Goal: Transaction & Acquisition: Purchase product/service

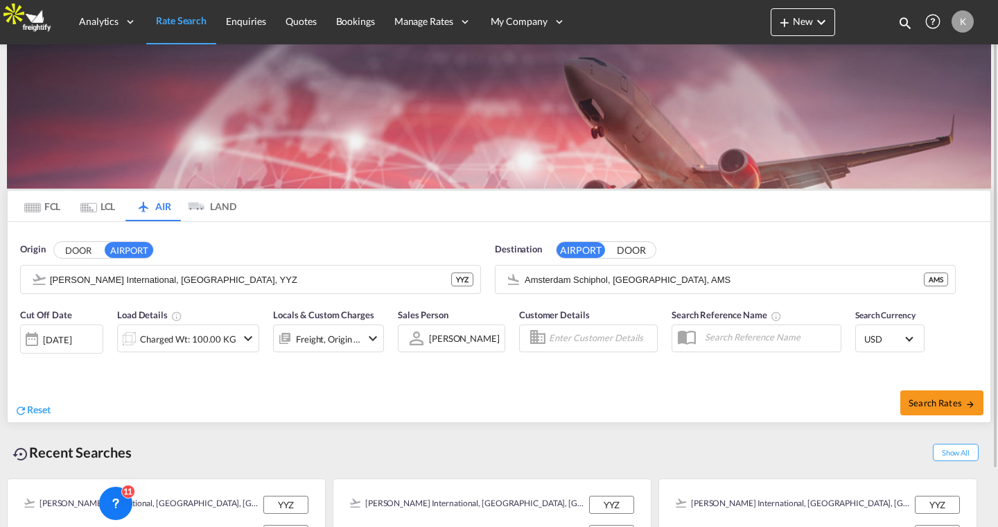
click at [48, 209] on md-tab-item "FCL" at bounding box center [42, 206] width 55 height 30
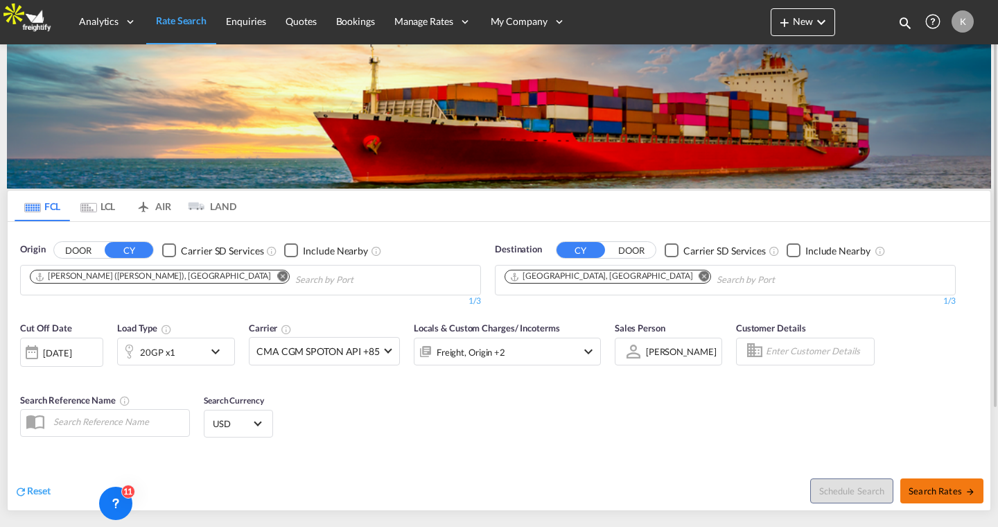
click at [959, 485] on span "Search Rates" at bounding box center [942, 490] width 67 height 11
type input "INNSA to DEHAM / [DATE]"
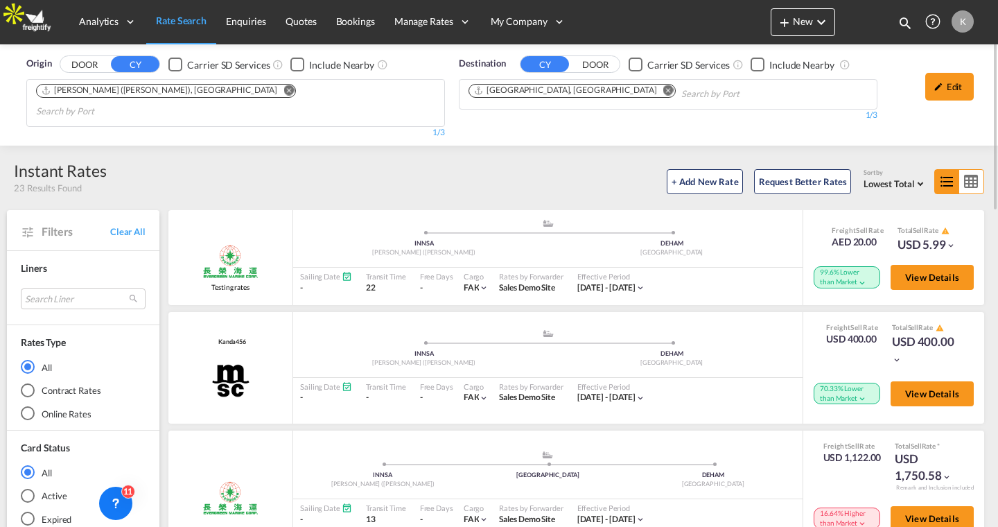
click at [45, 407] on md-radio-button "Online Rates" at bounding box center [83, 414] width 125 height 14
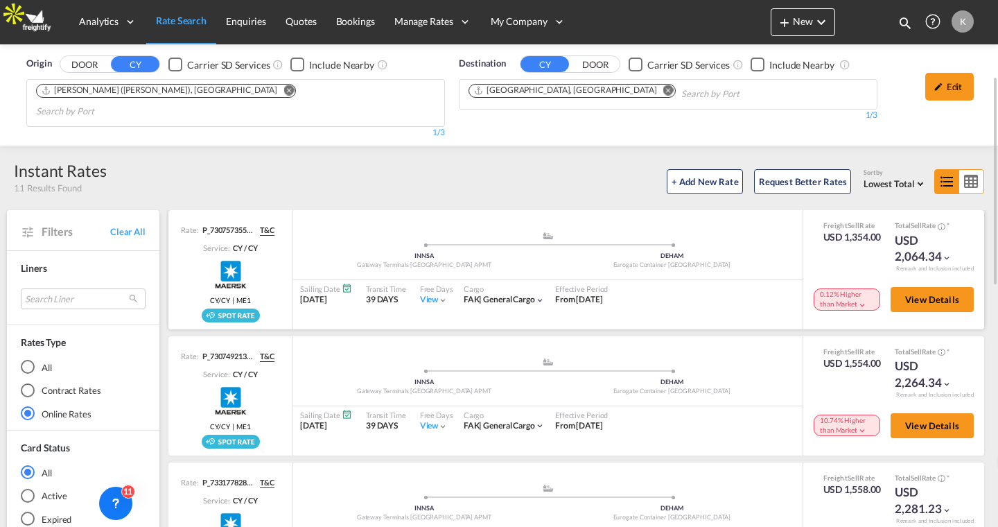
scroll to position [54, 0]
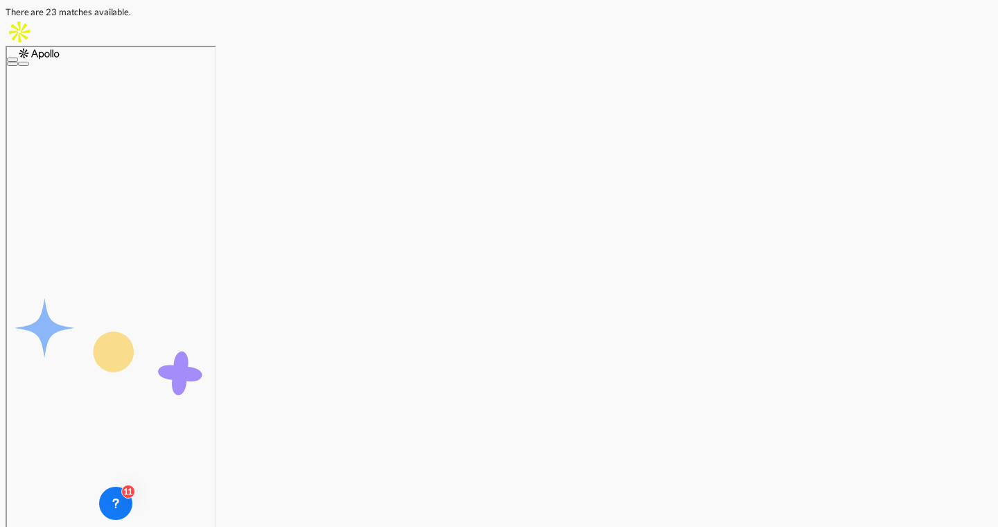
scroll to position [217, 0]
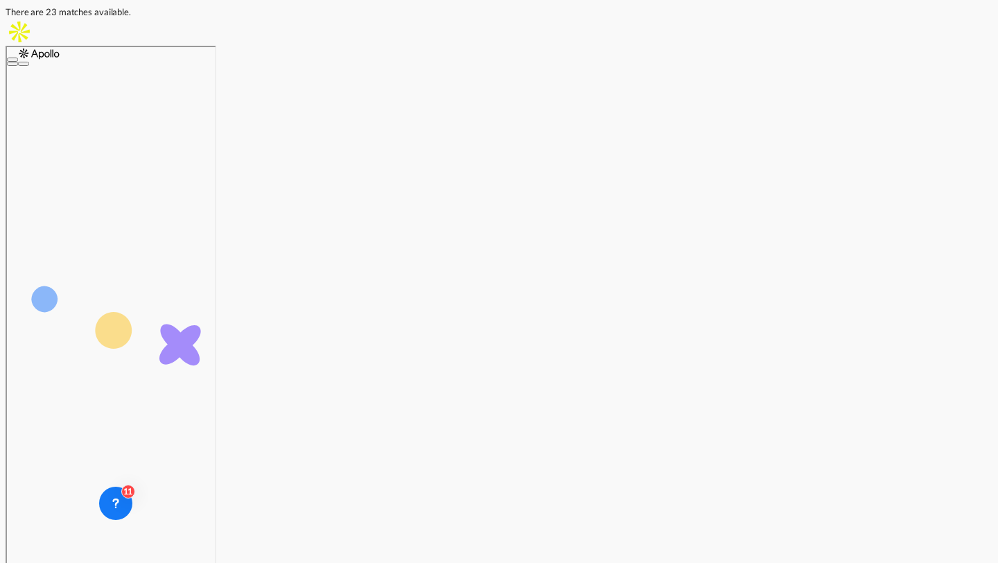
click at [498, 331] on span "Carrier Integration" at bounding box center [458, 337] width 80 height 12
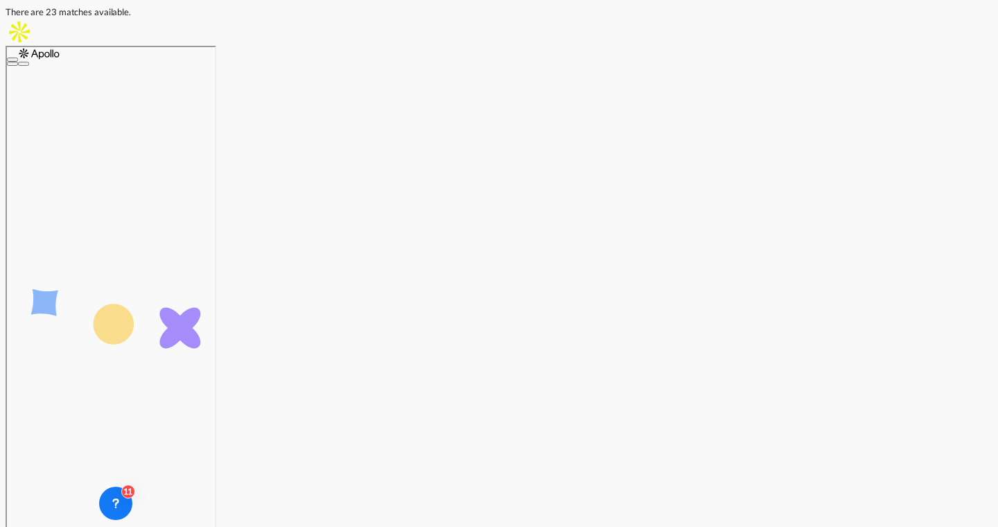
click at [62, 44] on button "New" at bounding box center [31, 53] width 62 height 19
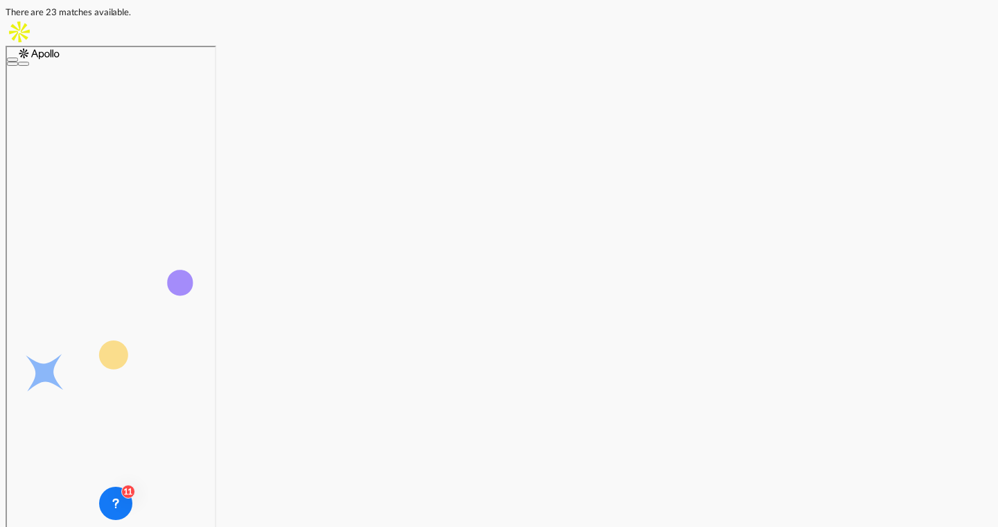
click at [383, 60] on span "Manage Rates" at bounding box center [353, 67] width 59 height 14
click at [521, 105] on span "My Rate Files" at bounding box center [492, 111] width 57 height 12
click at [146, 44] on link "Rate Search" at bounding box center [111, 66] width 69 height 45
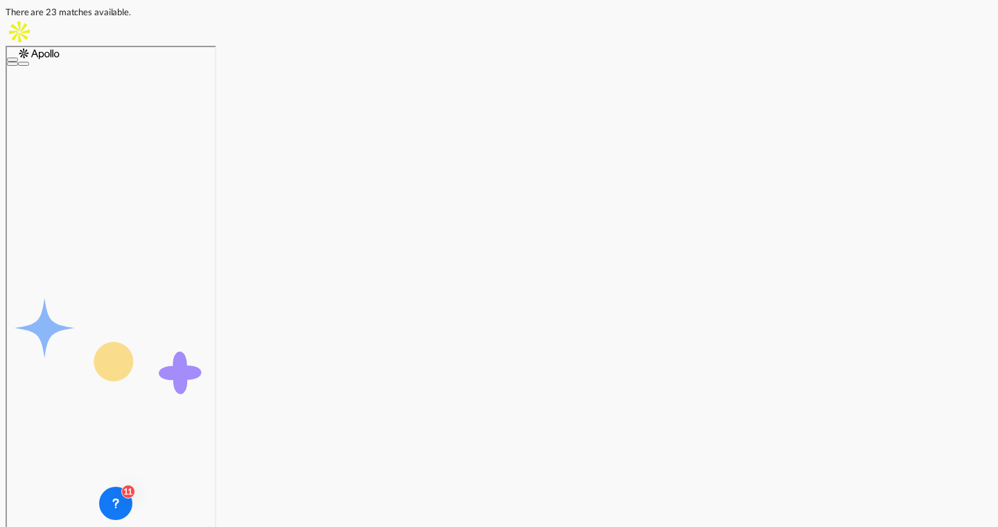
scroll to position [64, 0]
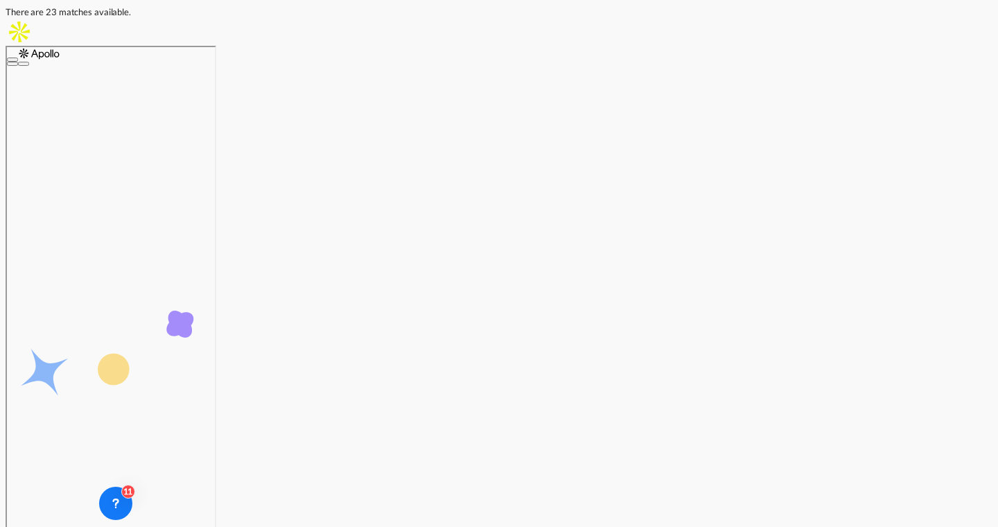
scroll to position [98, 0]
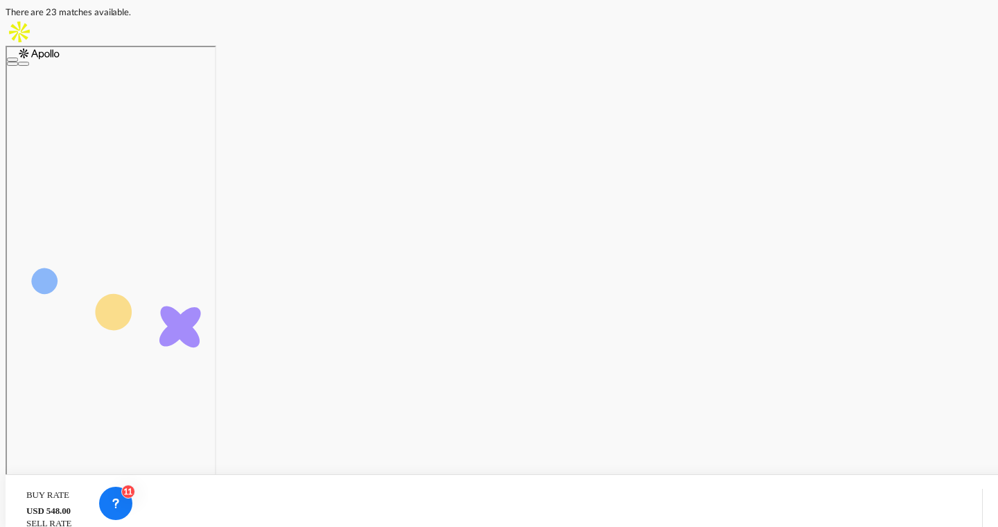
scroll to position [0, 0]
